Goal: Transaction & Acquisition: Purchase product/service

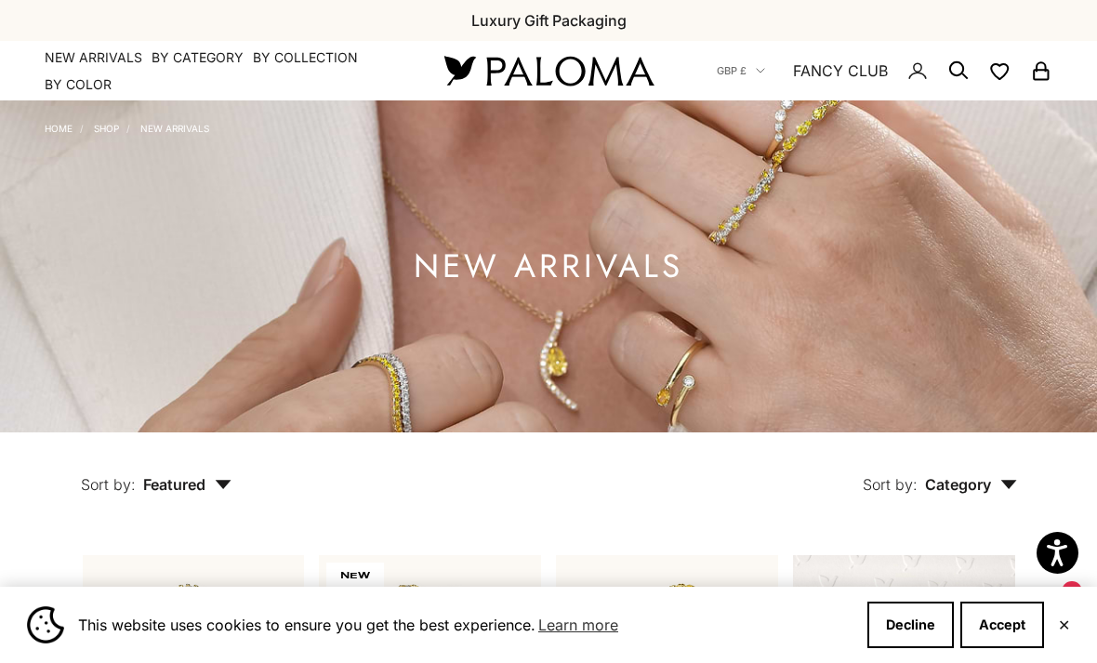
click at [999, 620] on button "Accept" at bounding box center [1002, 624] width 84 height 46
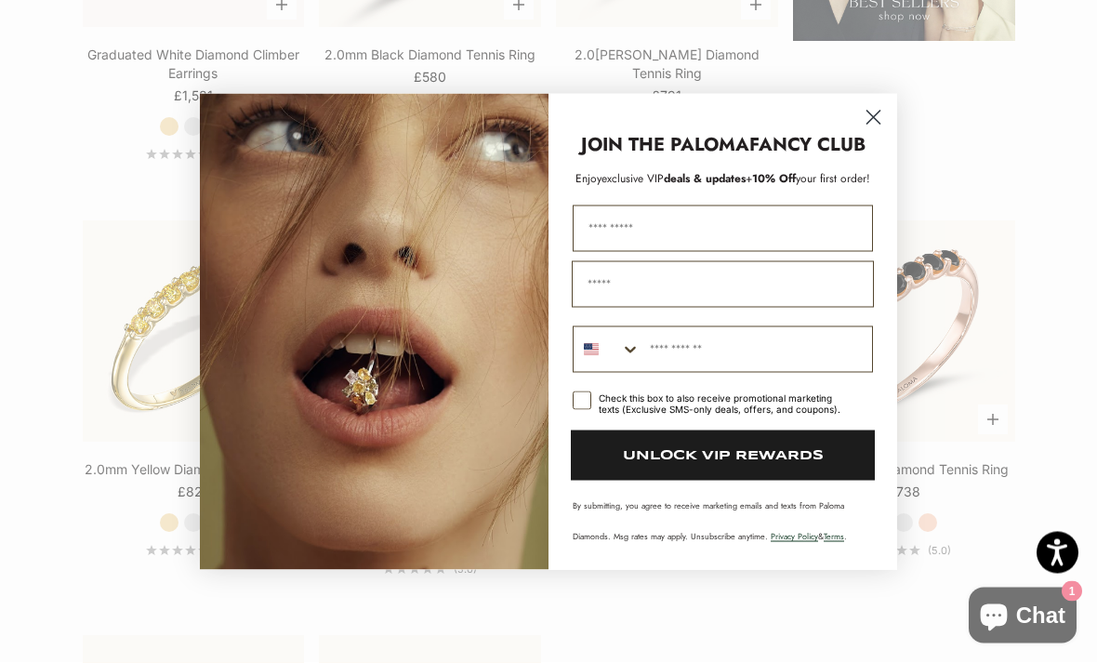
scroll to position [2393, 0]
click at [874, 124] on icon "Close dialog" at bounding box center [873, 117] width 13 height 13
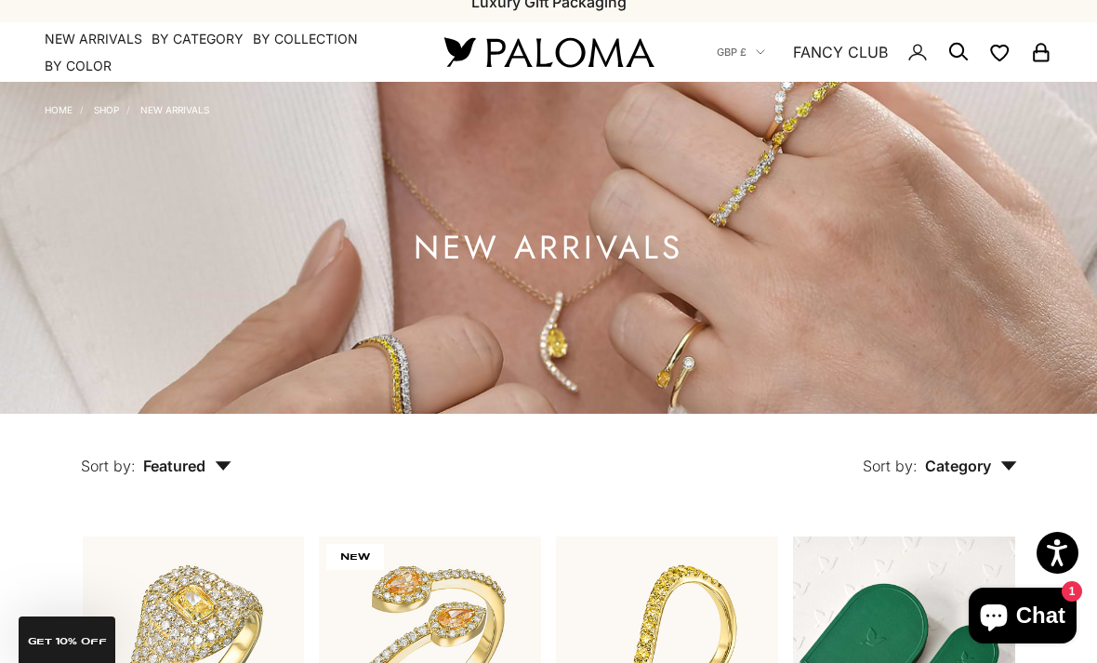
scroll to position [0, 0]
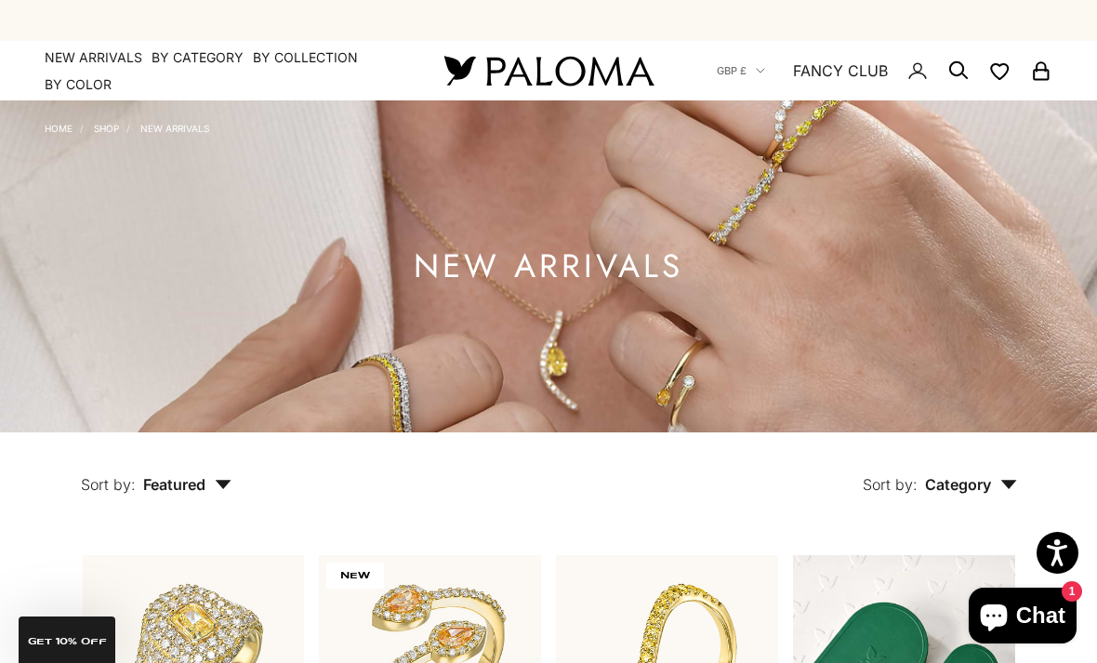
click at [208, 58] on summary "By Category" at bounding box center [198, 57] width 92 height 19
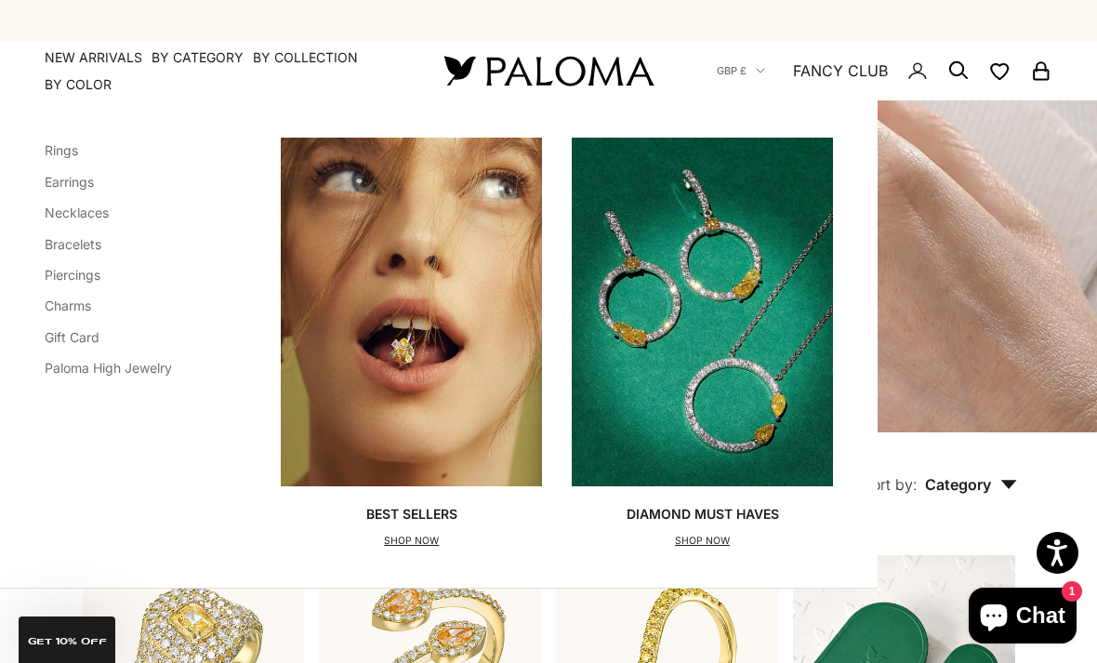
click at [75, 249] on link "Bracelets" at bounding box center [73, 244] width 57 height 16
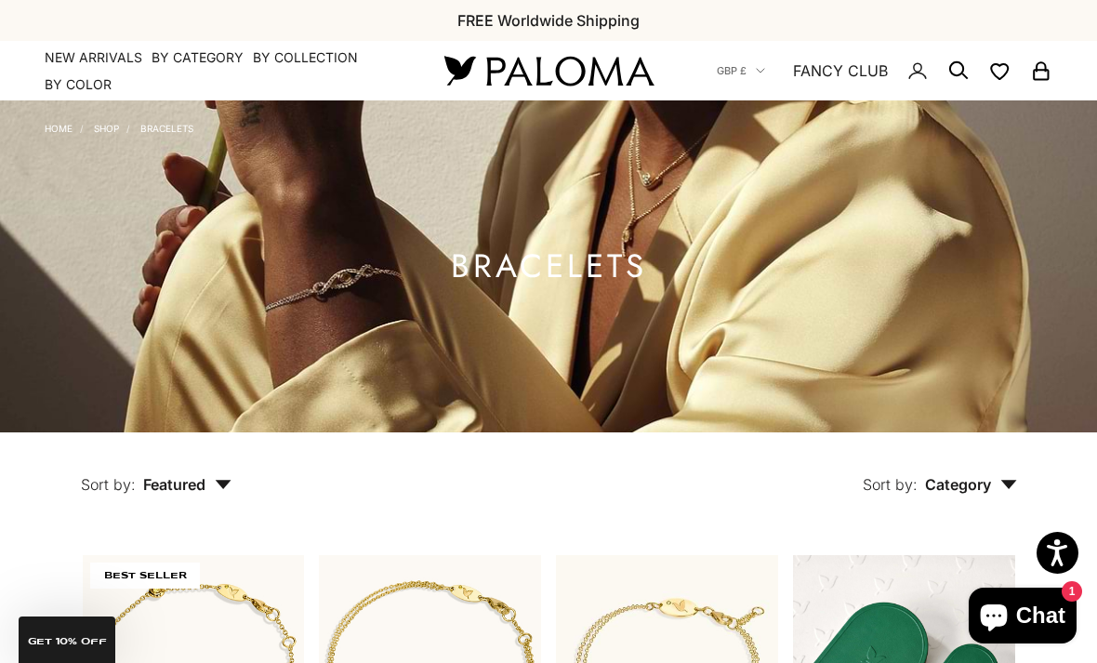
click at [202, 55] on summary "By Category" at bounding box center [198, 57] width 92 height 19
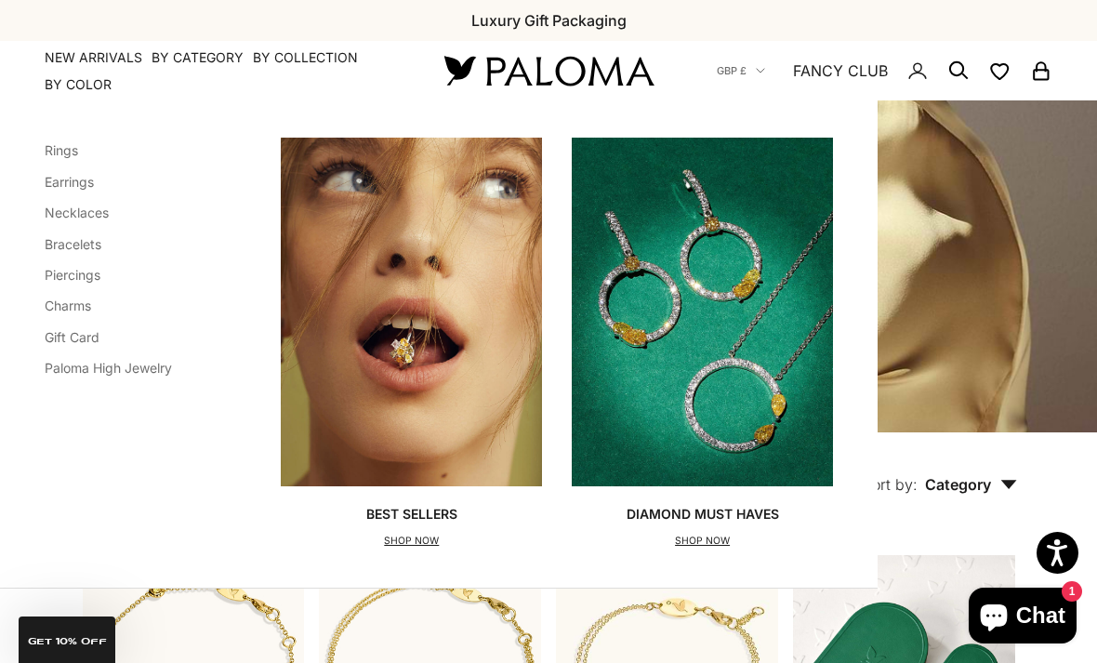
click at [84, 184] on link "Earrings" at bounding box center [69, 182] width 49 height 16
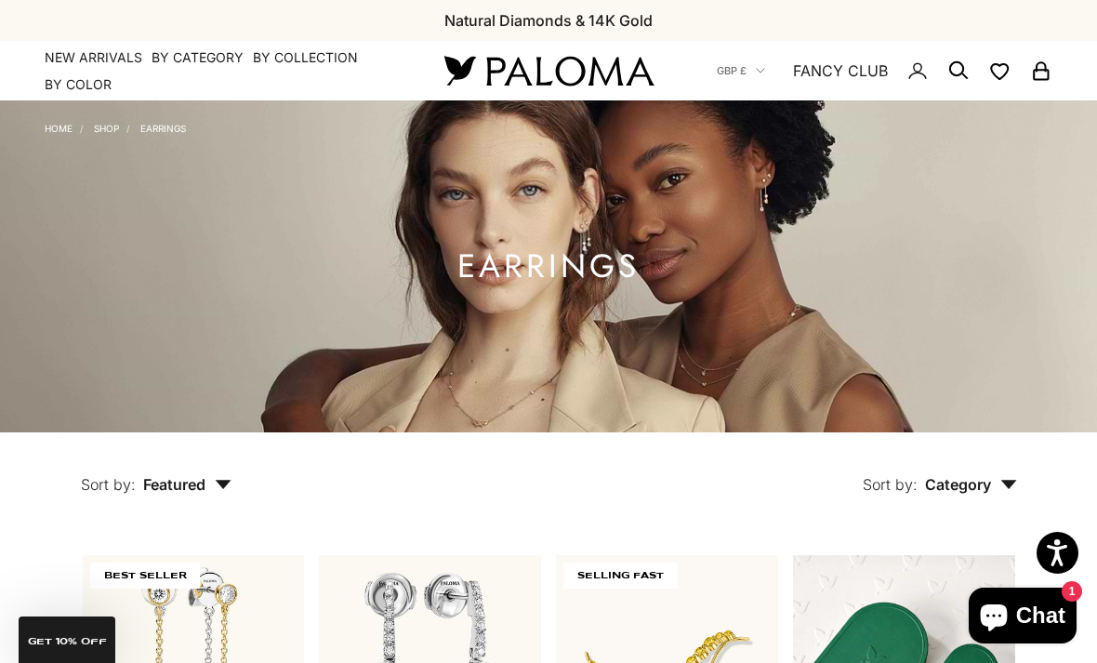
click at [214, 59] on summary "By Category" at bounding box center [198, 57] width 92 height 19
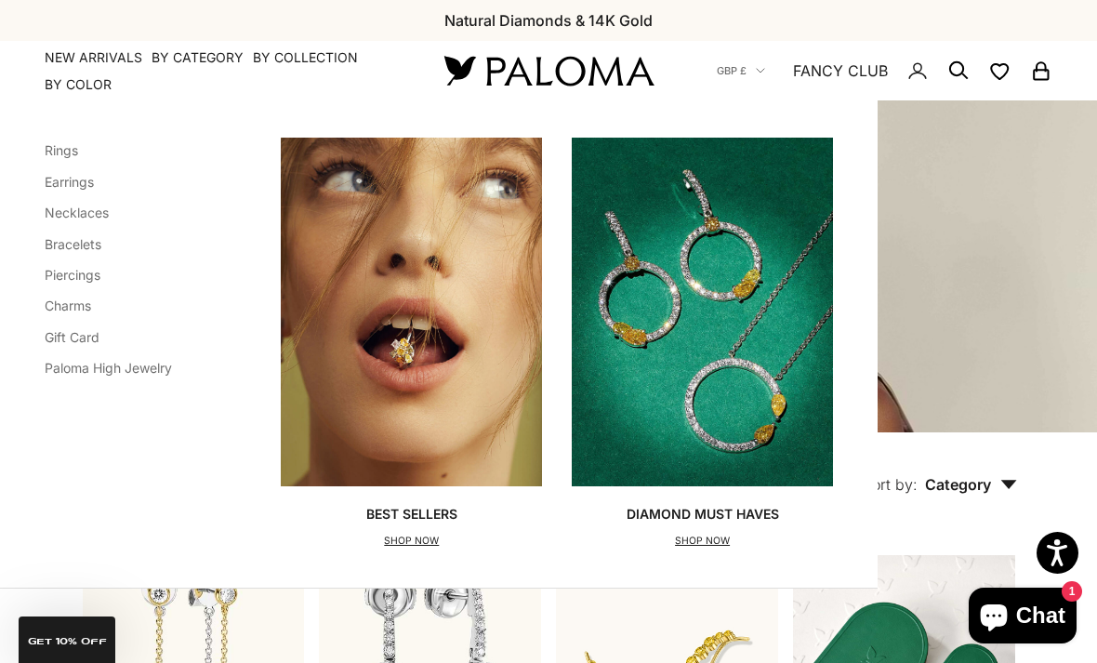
click at [55, 146] on link "Rings" at bounding box center [61, 150] width 33 height 16
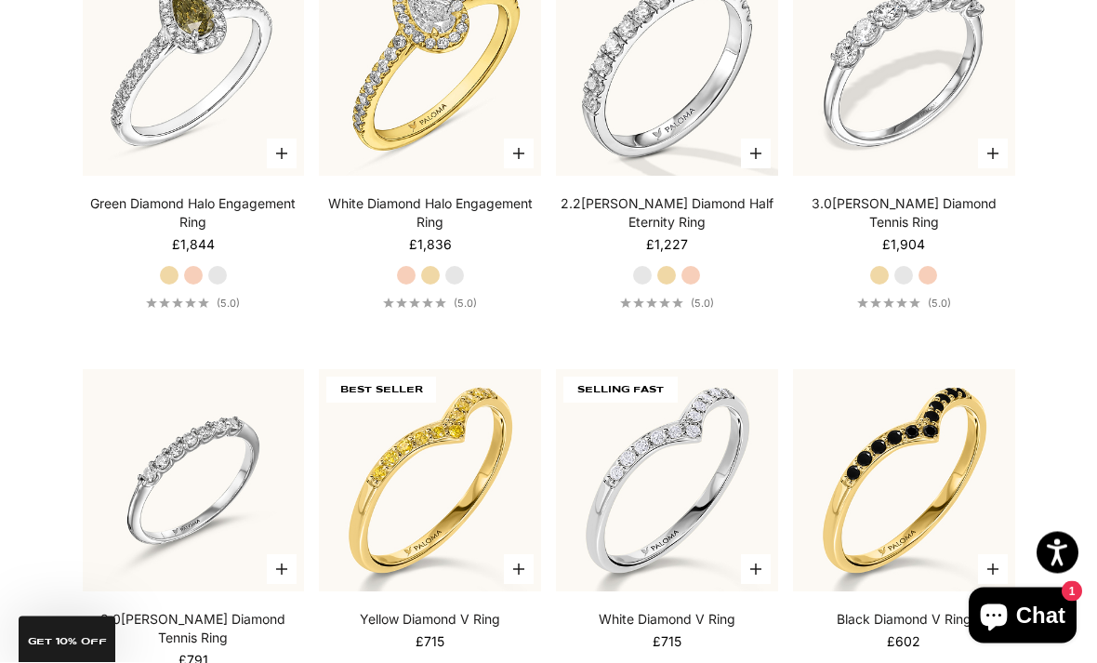
scroll to position [3419, 0]
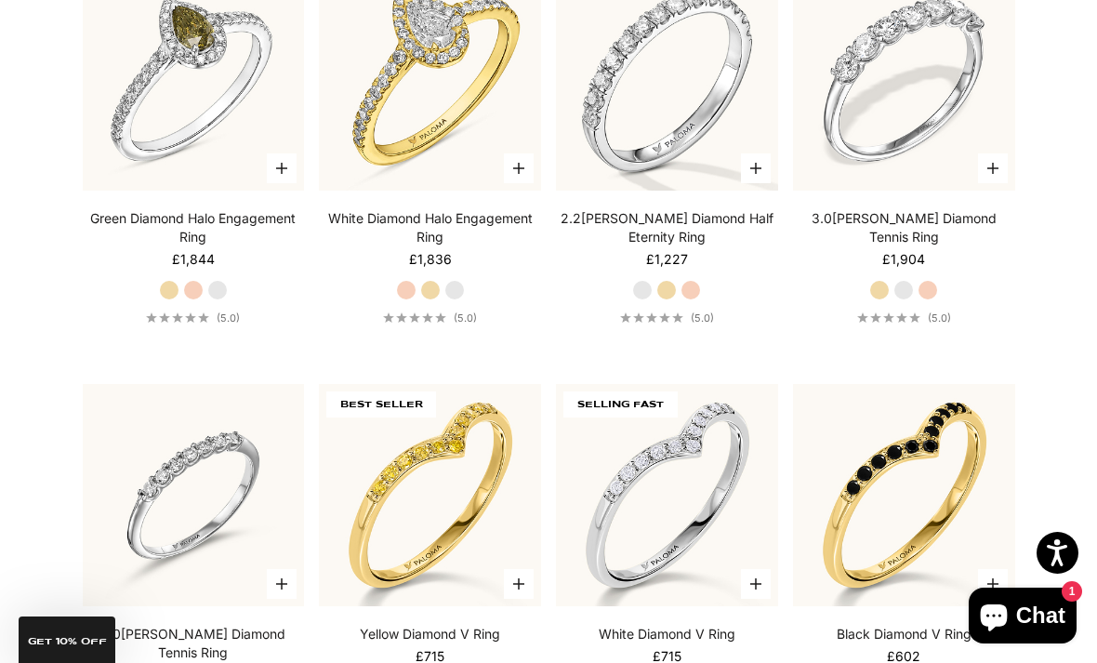
click at [969, 244] on link "3.0[PERSON_NAME] Diamond Tennis Ring" at bounding box center [904, 227] width 222 height 37
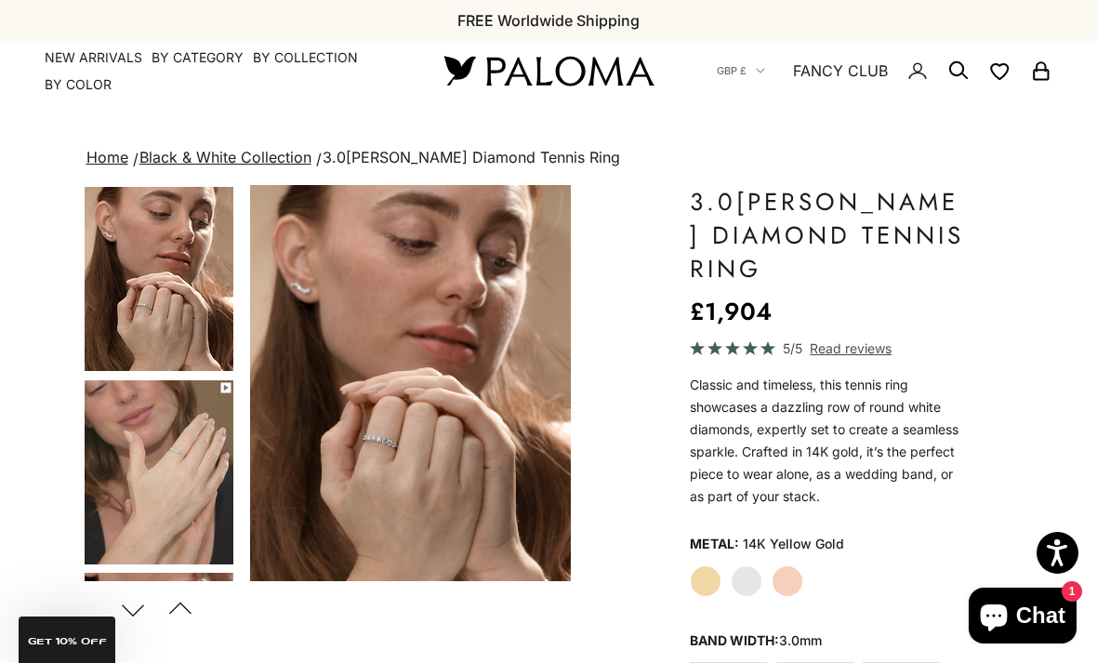
click at [205, 59] on summary "By Category" at bounding box center [198, 57] width 92 height 19
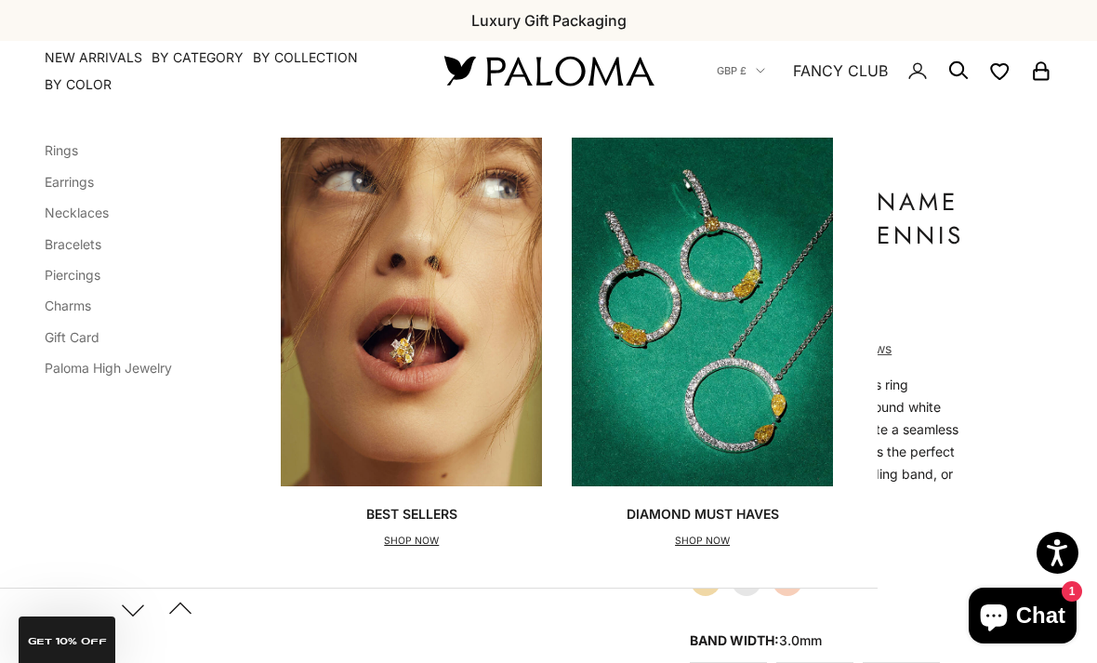
click at [59, 151] on link "Rings" at bounding box center [61, 150] width 33 height 16
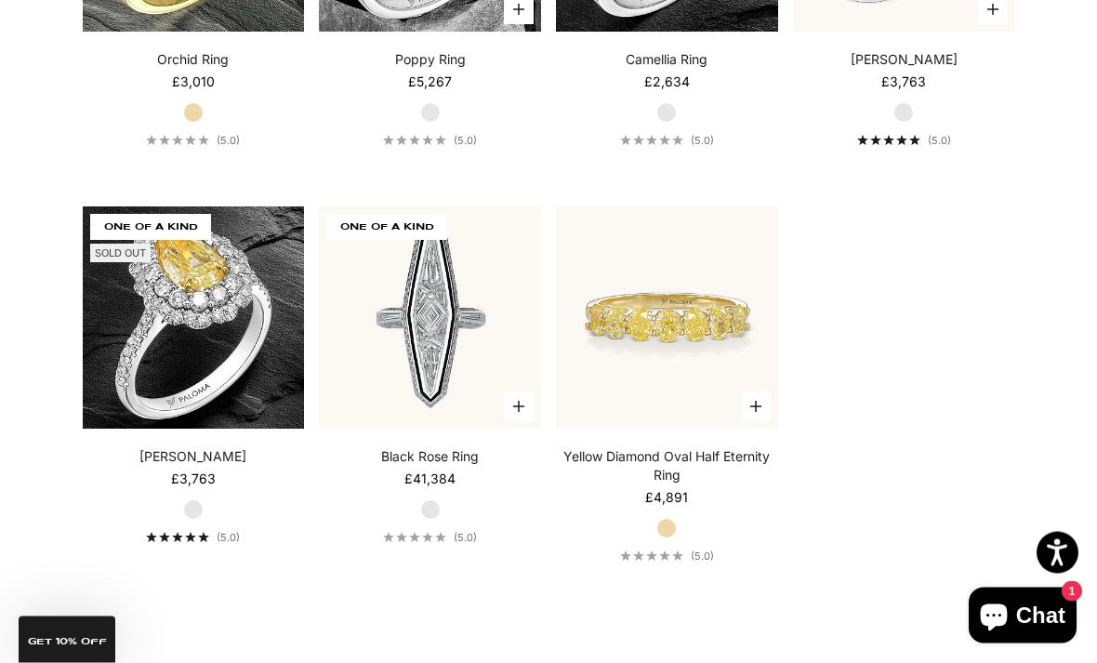
scroll to position [6903, 0]
